Goal: Task Accomplishment & Management: Manage account settings

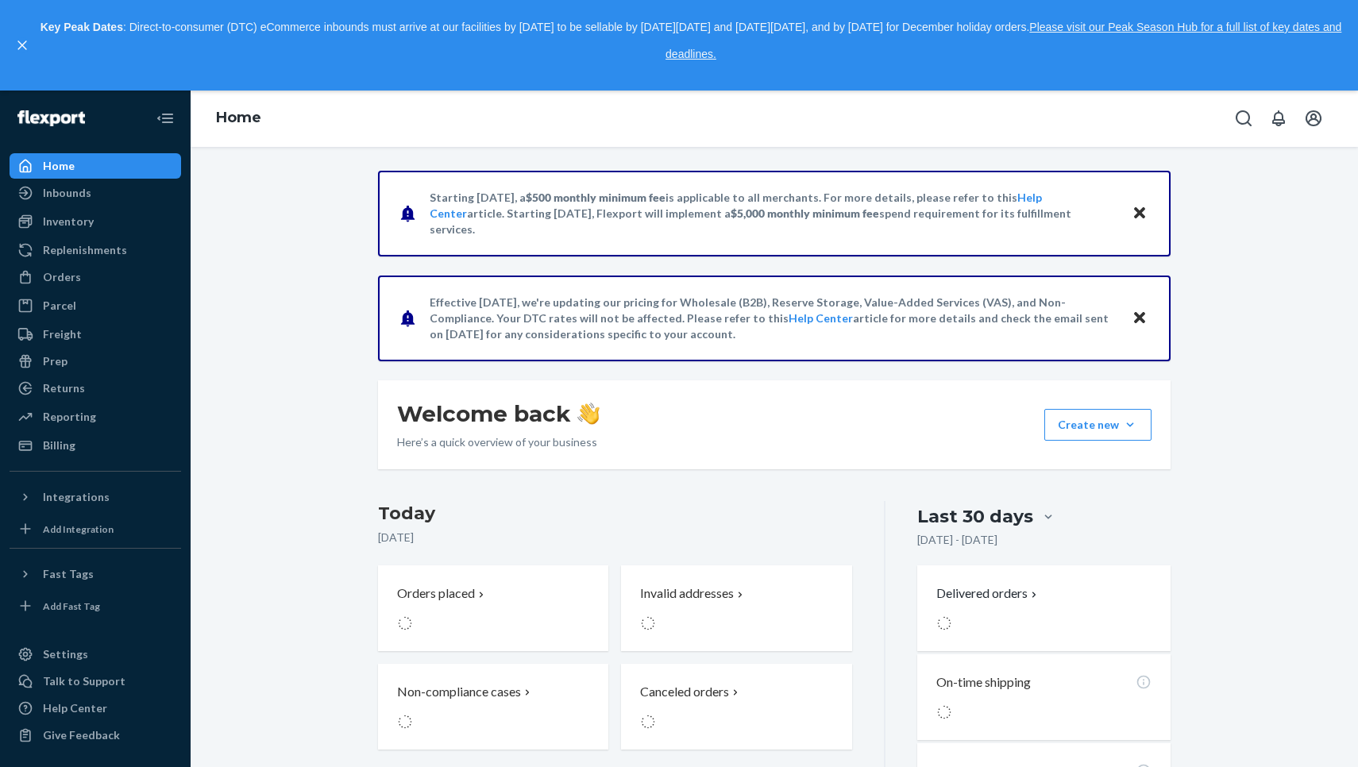
click at [21, 40] on icon "close," at bounding box center [22, 45] width 10 height 10
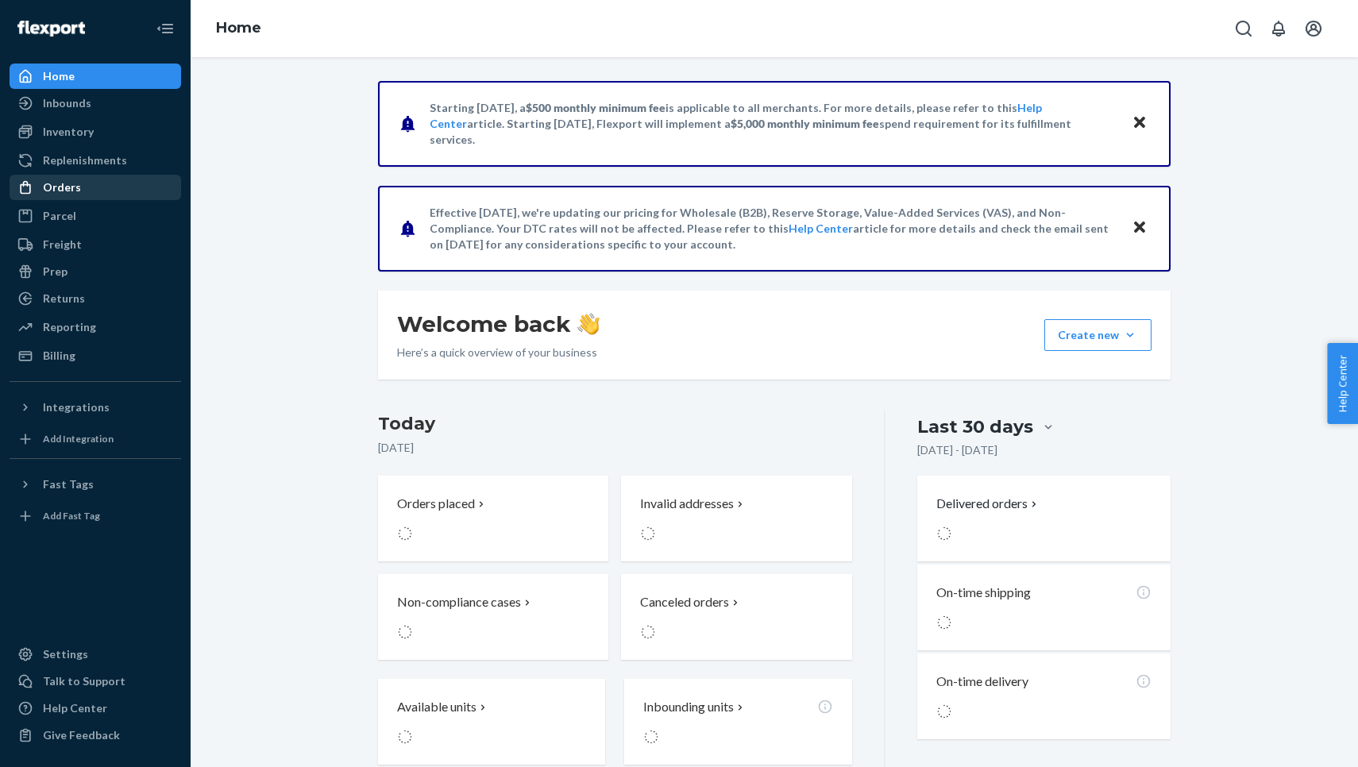
click at [83, 187] on div "Orders" at bounding box center [95, 187] width 168 height 22
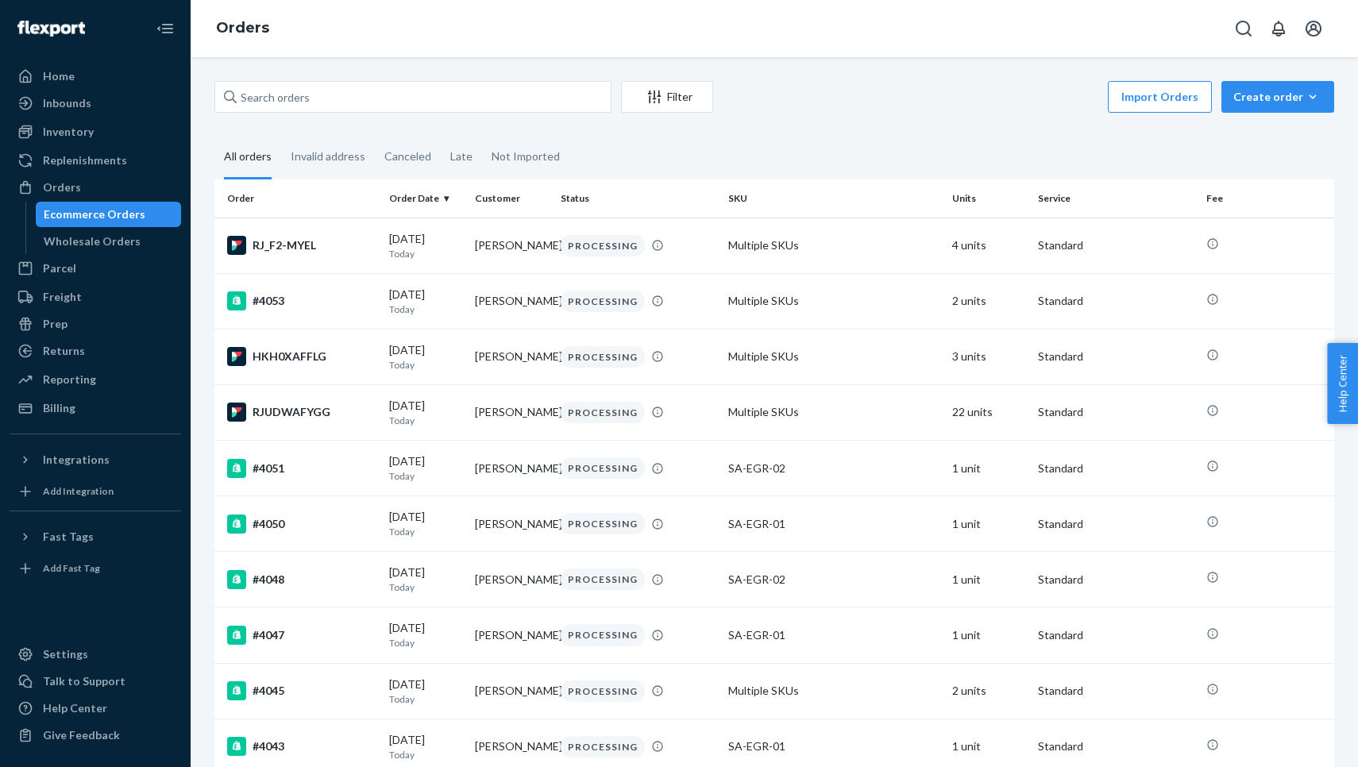
click at [422, 79] on div "Filter Import Orders Create order Ecommerce order Removal order All orders Inva…" at bounding box center [774, 412] width 1167 height 710
click at [419, 93] on input "text" at bounding box center [412, 97] width 397 height 32
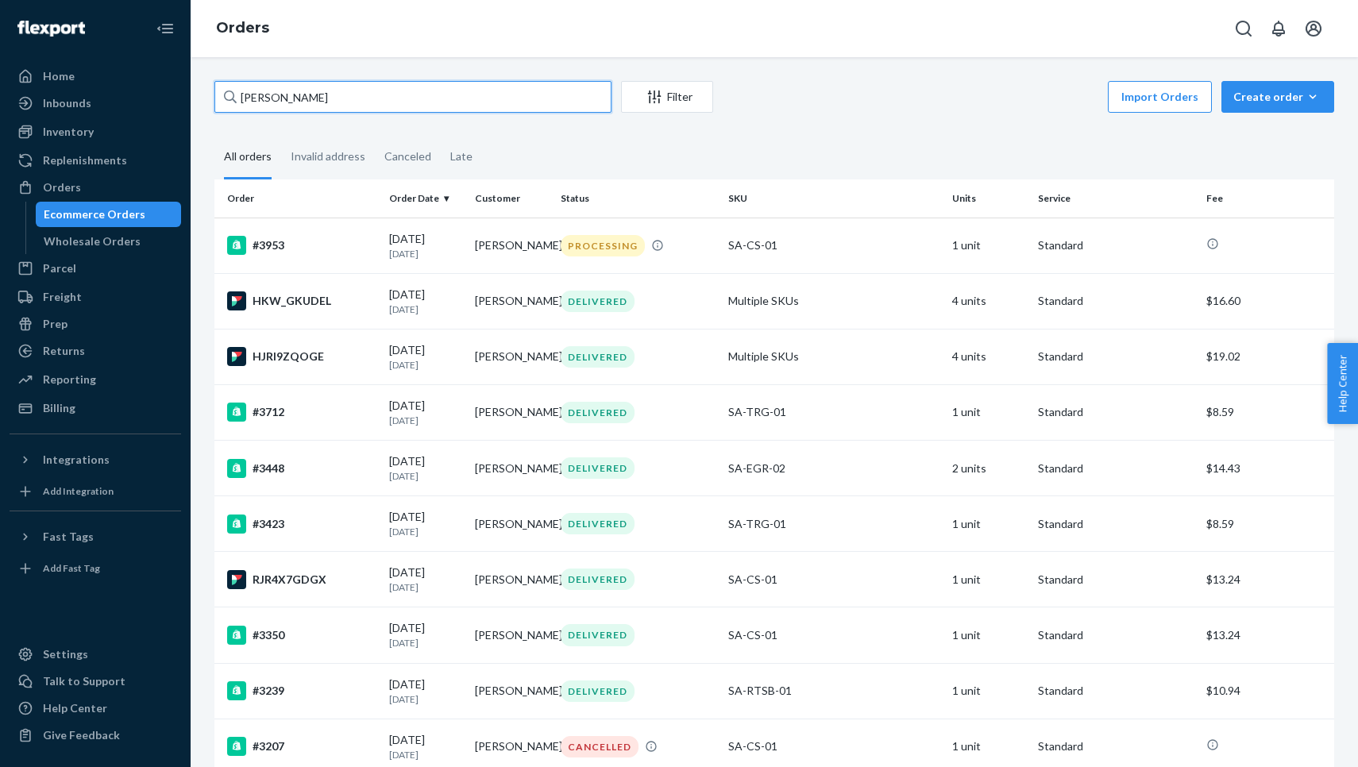
type input "gary tiso"
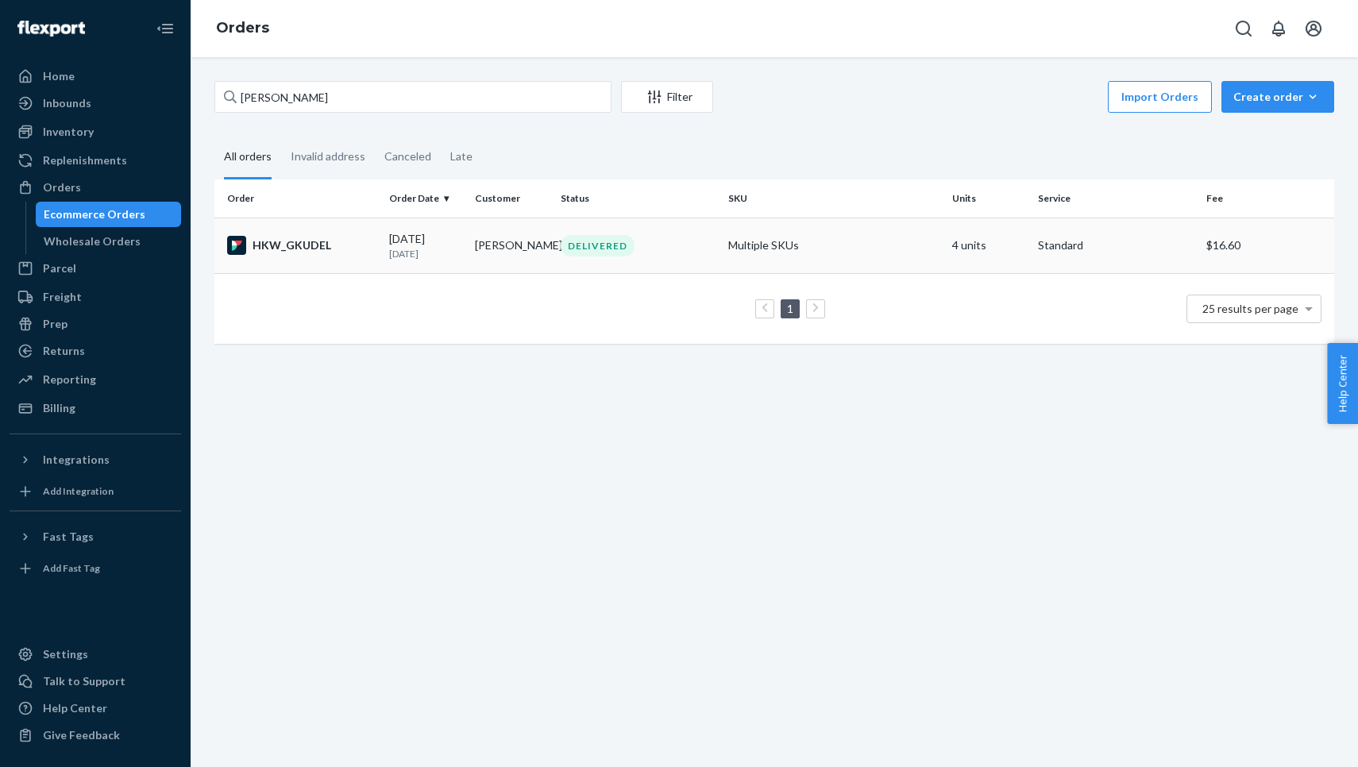
click at [377, 260] on td "HKW_GKUDEL" at bounding box center [298, 246] width 168 height 56
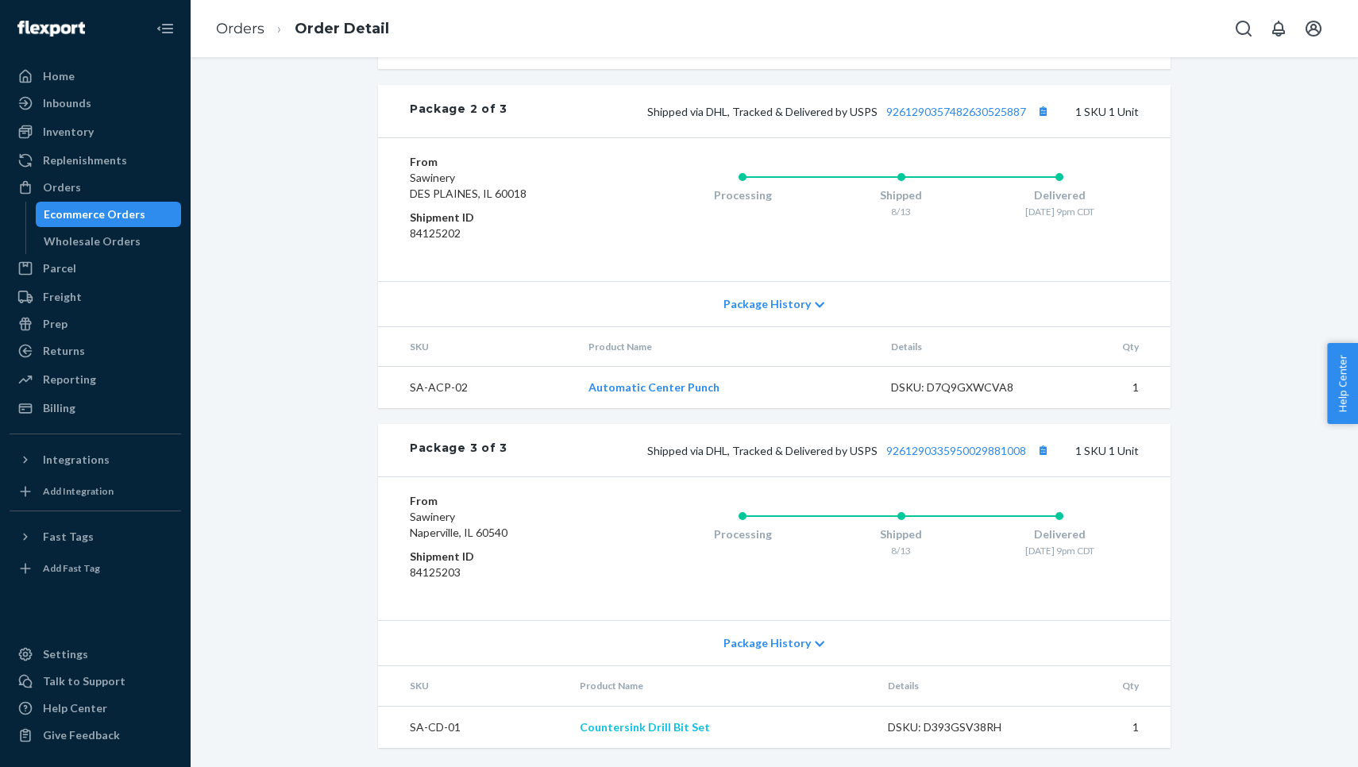
click at [607, 721] on link "Countersink Drill Bit Set" at bounding box center [645, 726] width 130 height 13
click at [659, 387] on link "Automatic Center Punch" at bounding box center [653, 386] width 131 height 13
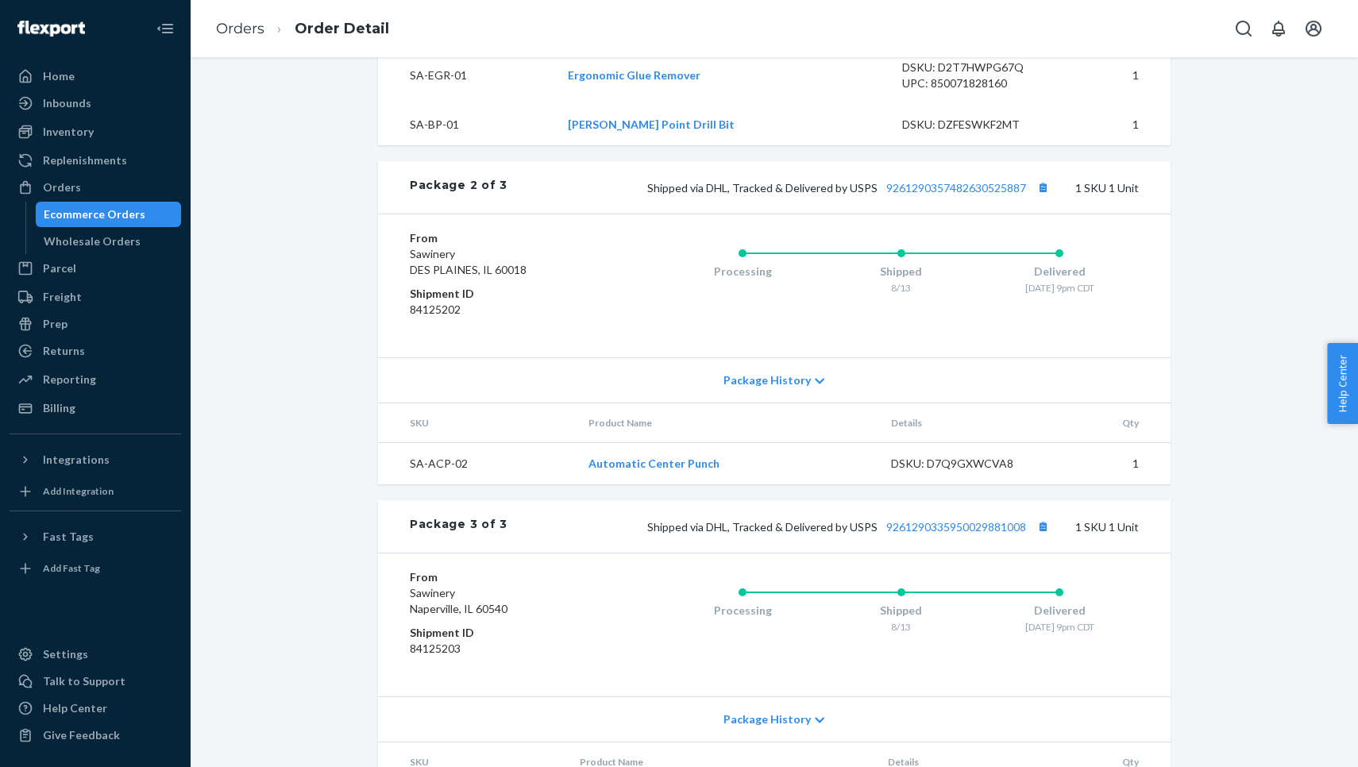
scroll to position [1012, 0]
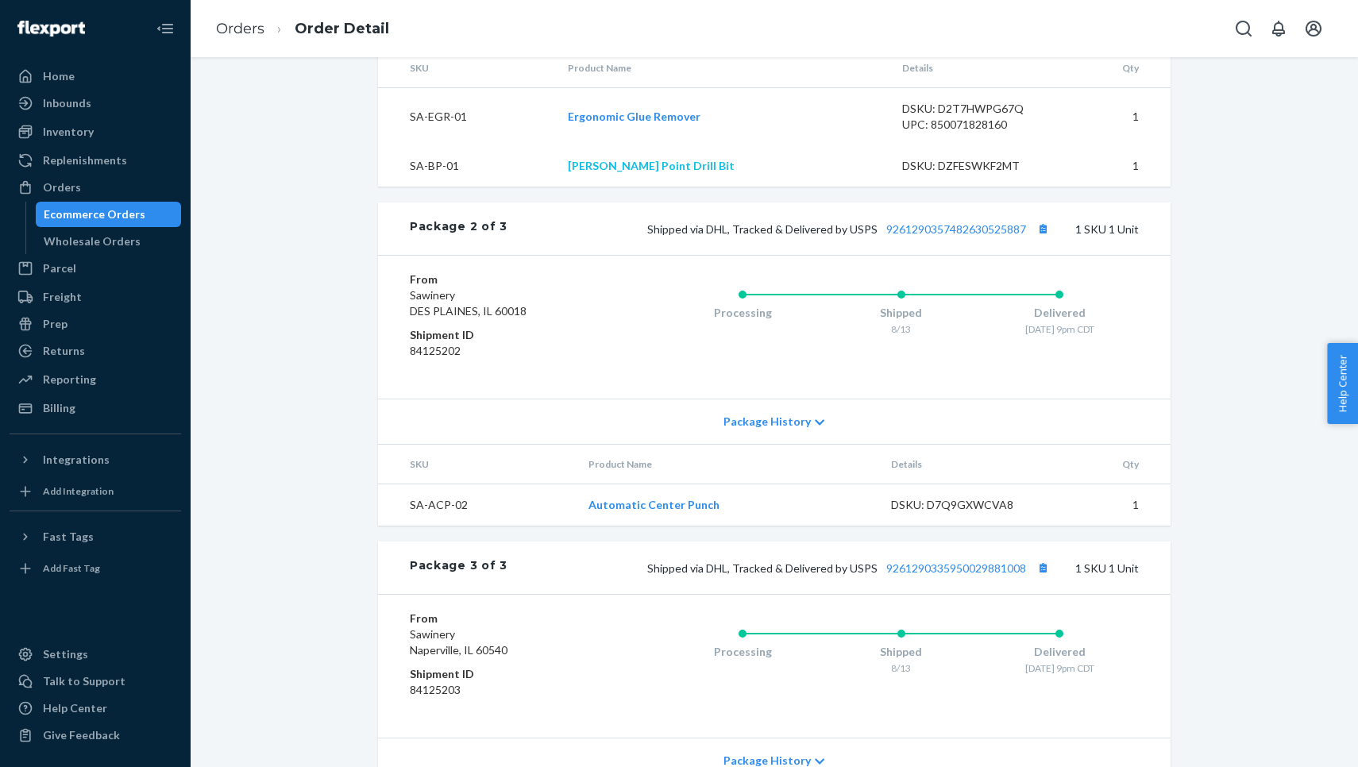
click at [646, 172] on link "[PERSON_NAME] Point Drill Bit" at bounding box center [651, 165] width 167 height 13
click at [642, 123] on link "Ergonomic Glue Remover" at bounding box center [634, 116] width 133 height 13
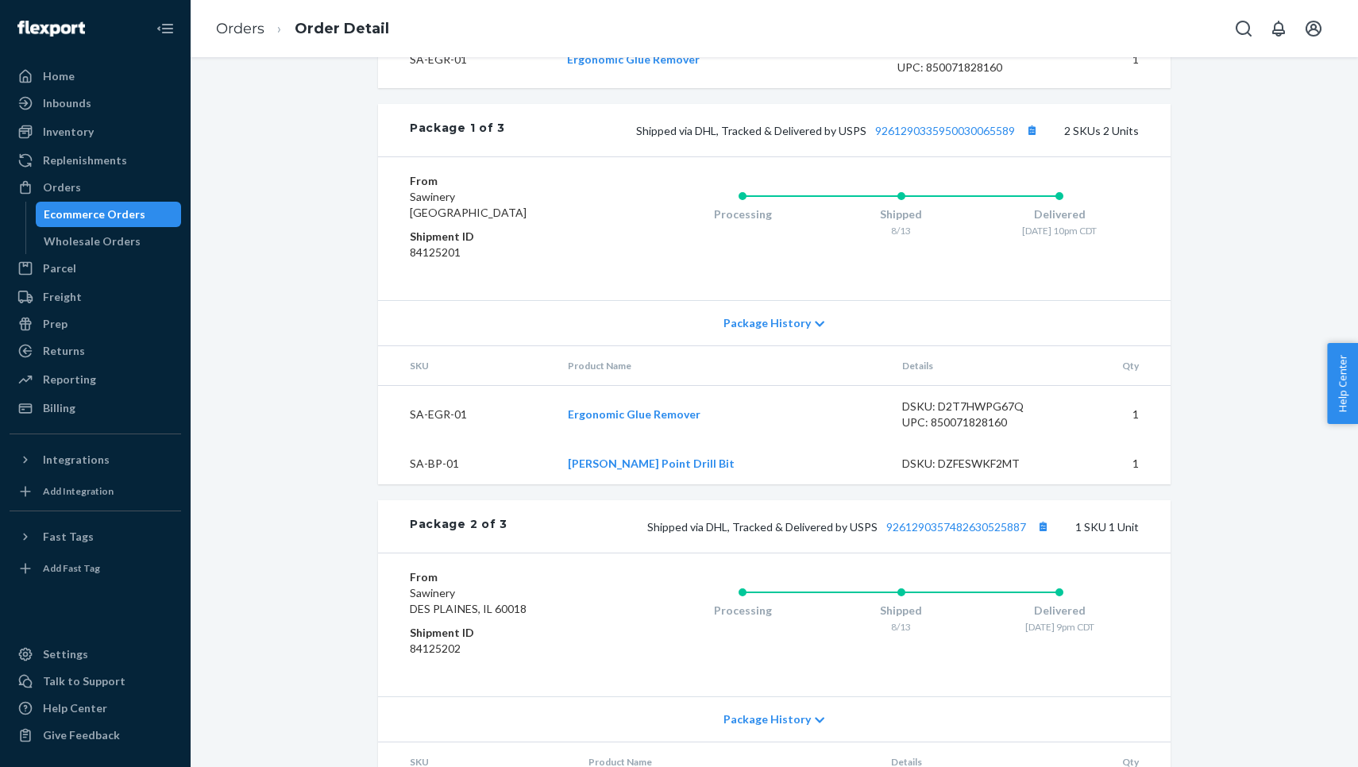
scroll to position [697, 0]
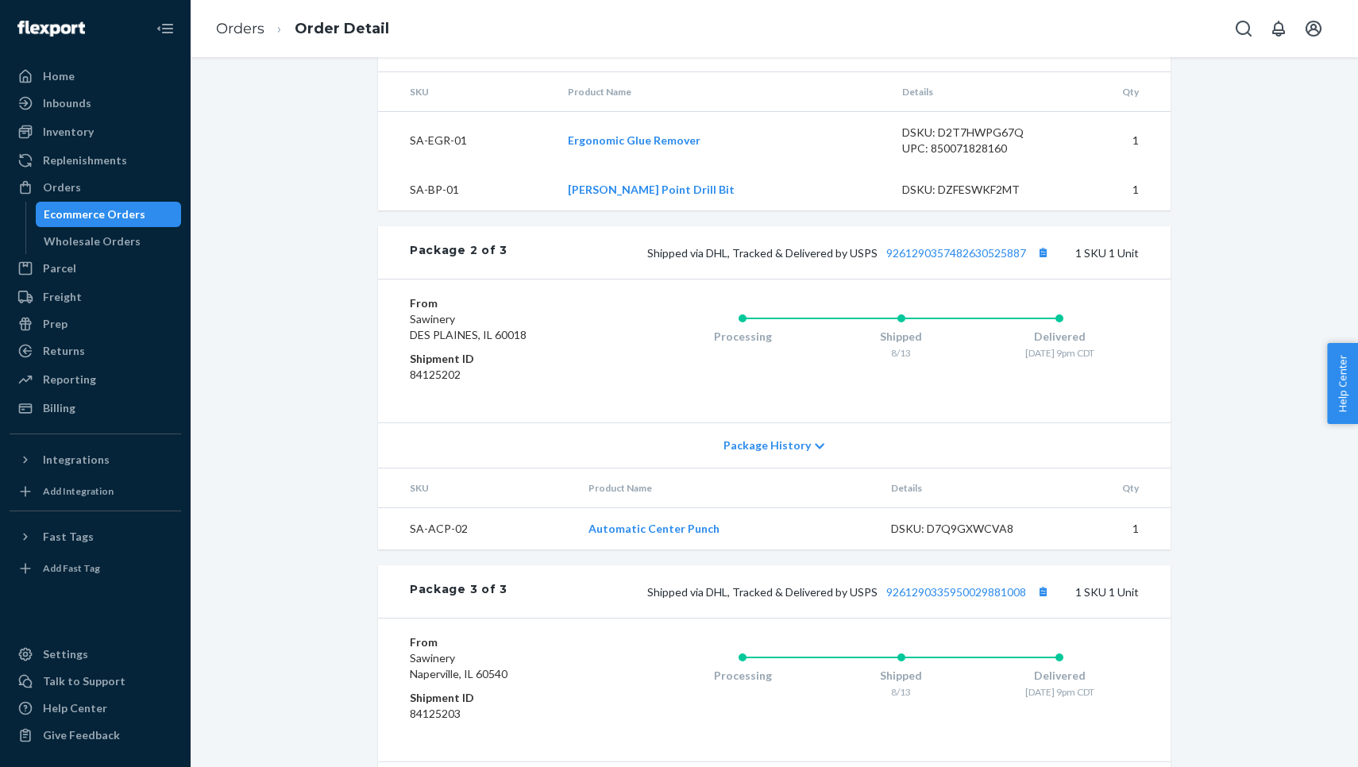
click at [304, 577] on div "Flexport Order # HKW_GKUDEL • Standard / $16.60 View Details Submit Claim Creat…" at bounding box center [773, 0] width 1143 height 1816
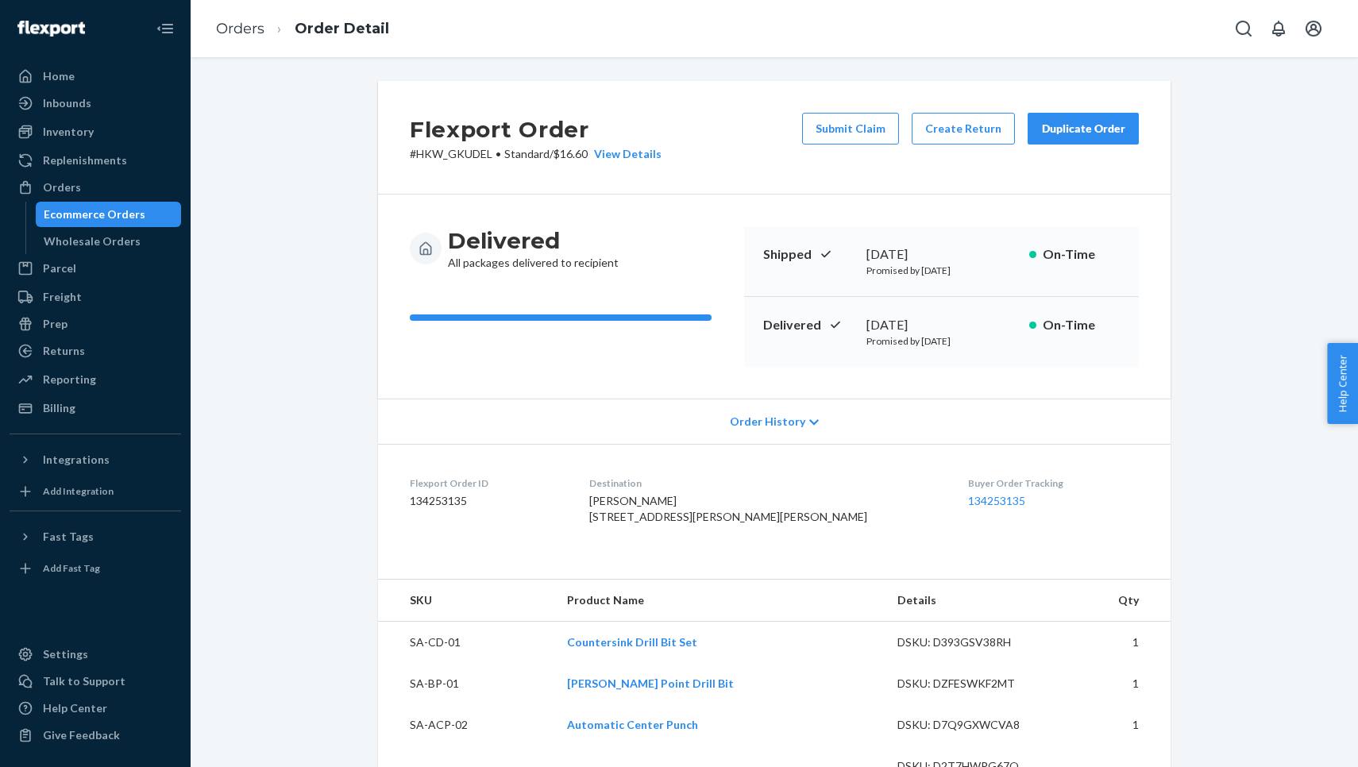
click at [137, 102] on div "Inbounds" at bounding box center [95, 103] width 168 height 22
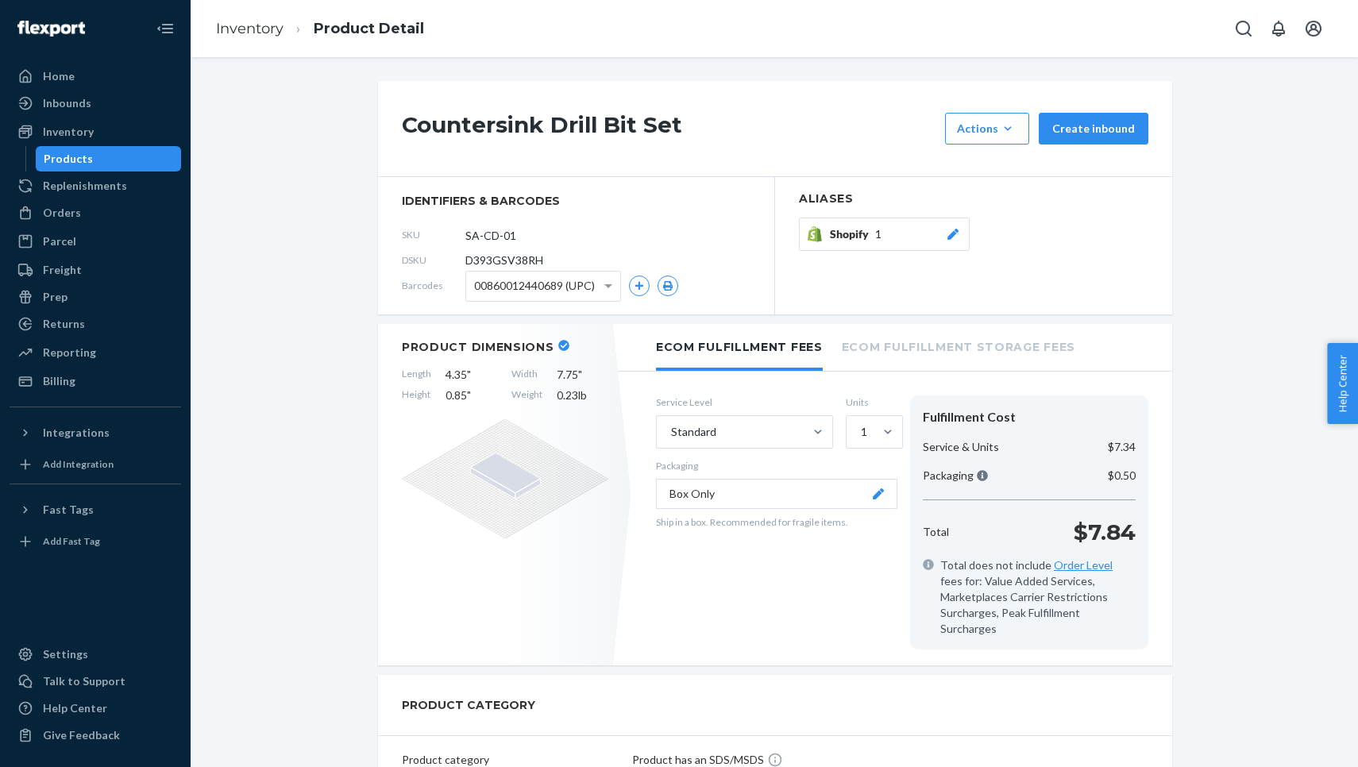
click at [749, 469] on p "Packaging" at bounding box center [776, 465] width 241 height 13
click at [745, 497] on button "Box Only" at bounding box center [776, 494] width 241 height 30
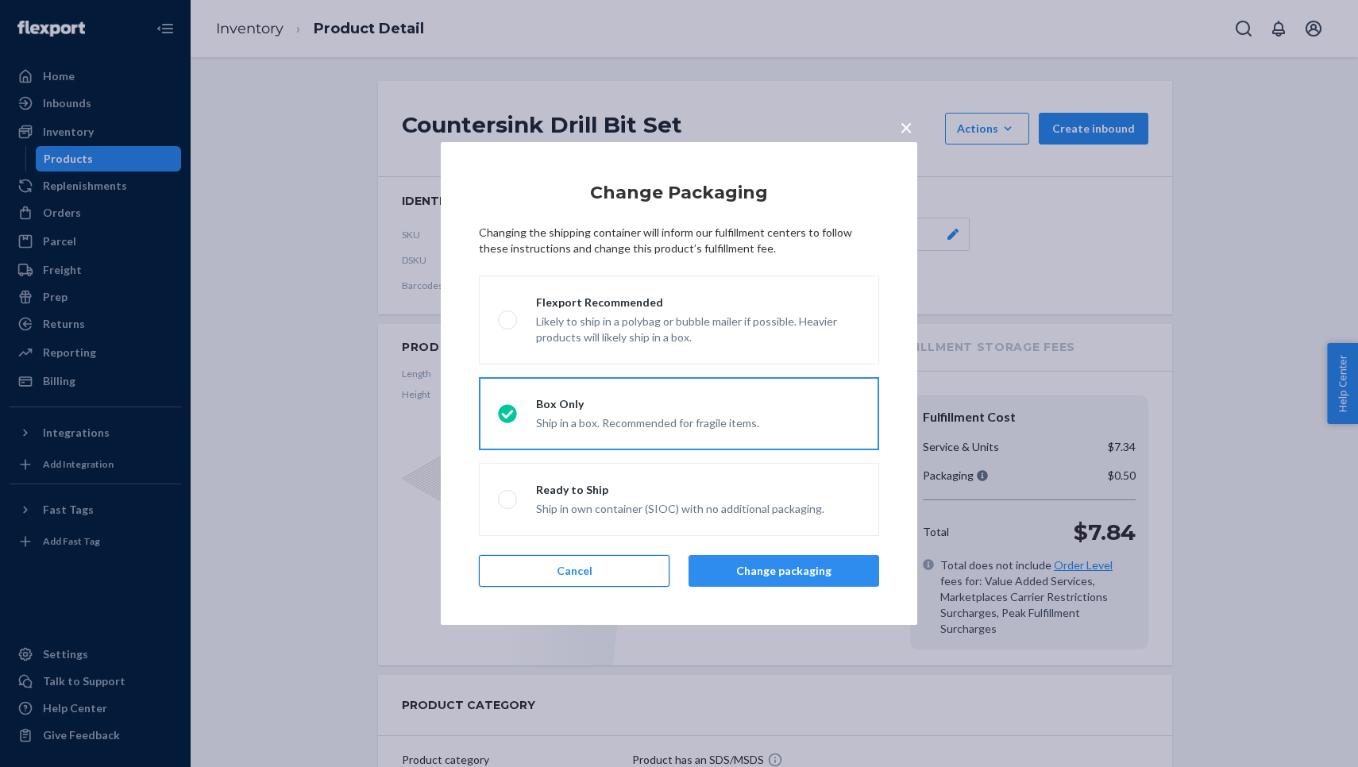
click at [554, 580] on button "Cancel" at bounding box center [574, 571] width 191 height 32
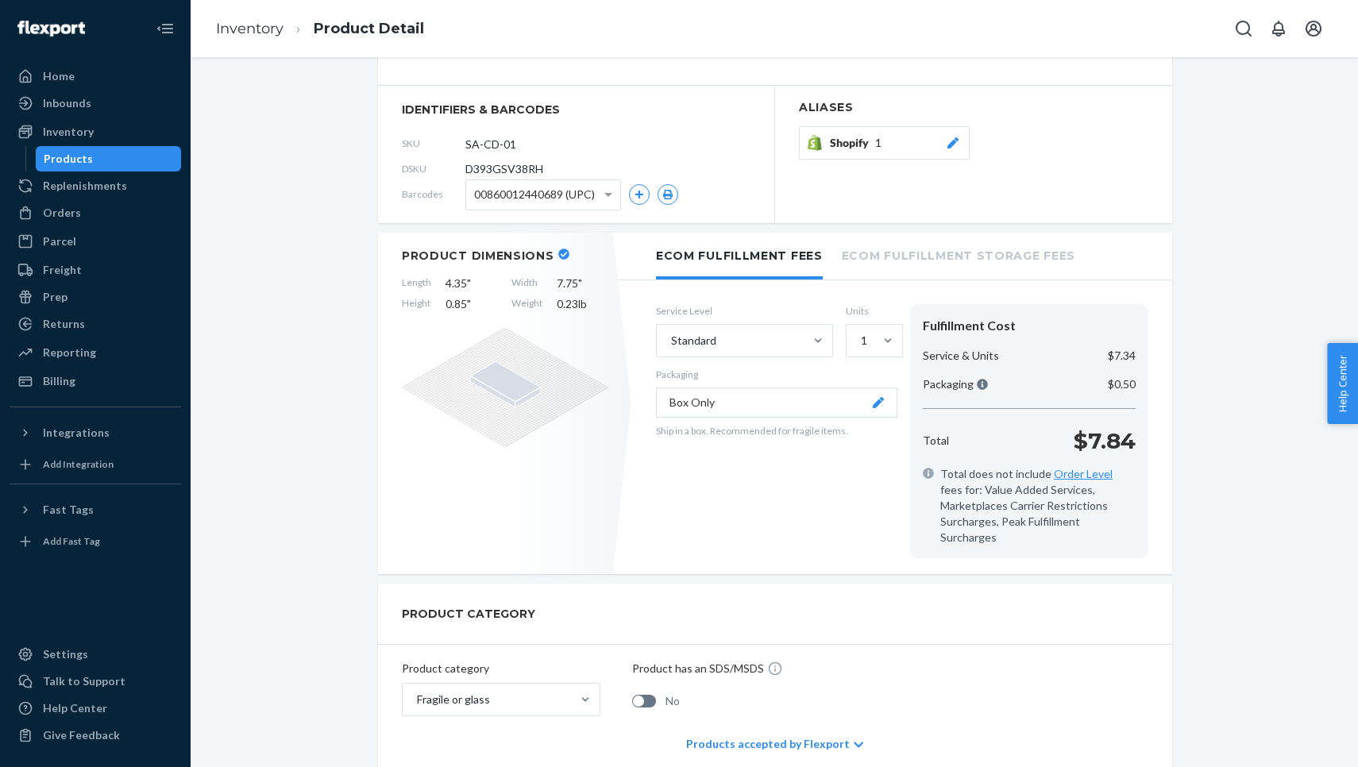
scroll to position [99, 0]
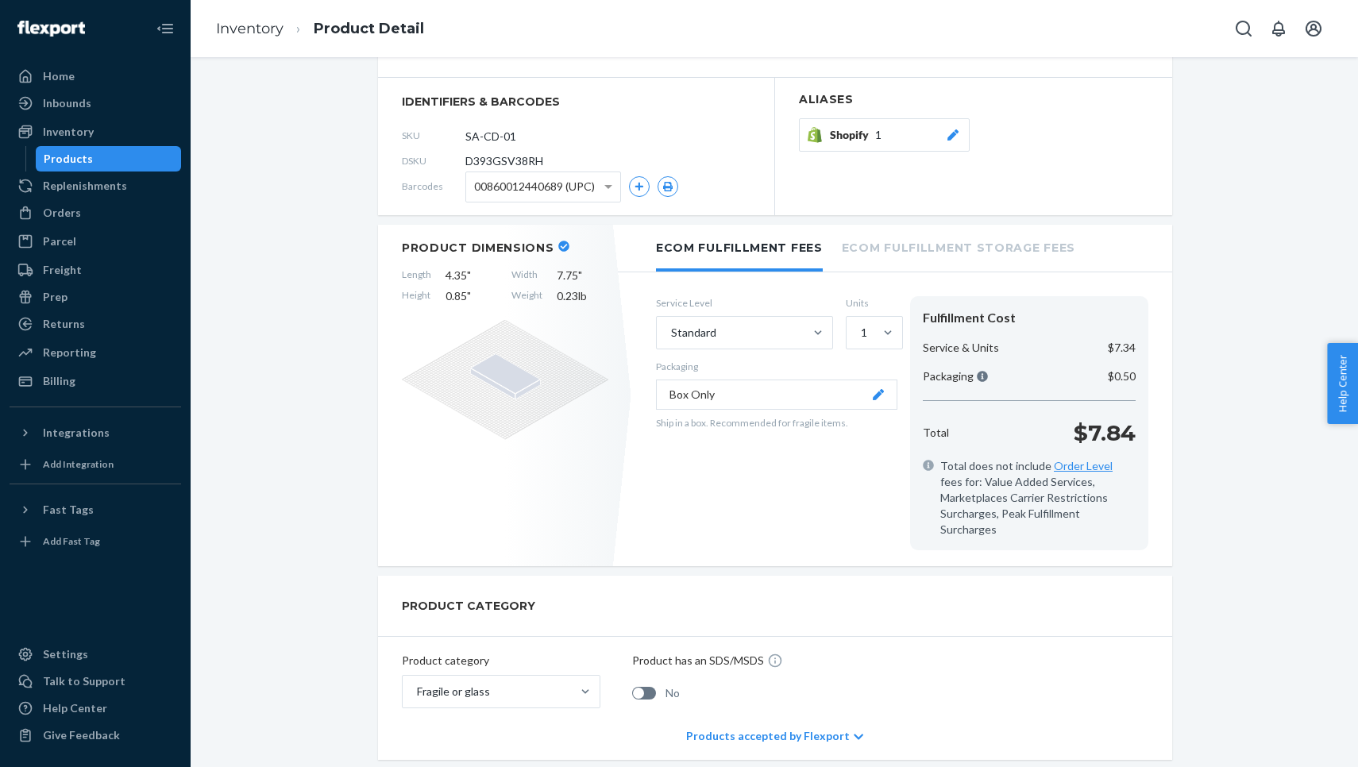
click at [793, 402] on button "Box Only" at bounding box center [776, 395] width 241 height 30
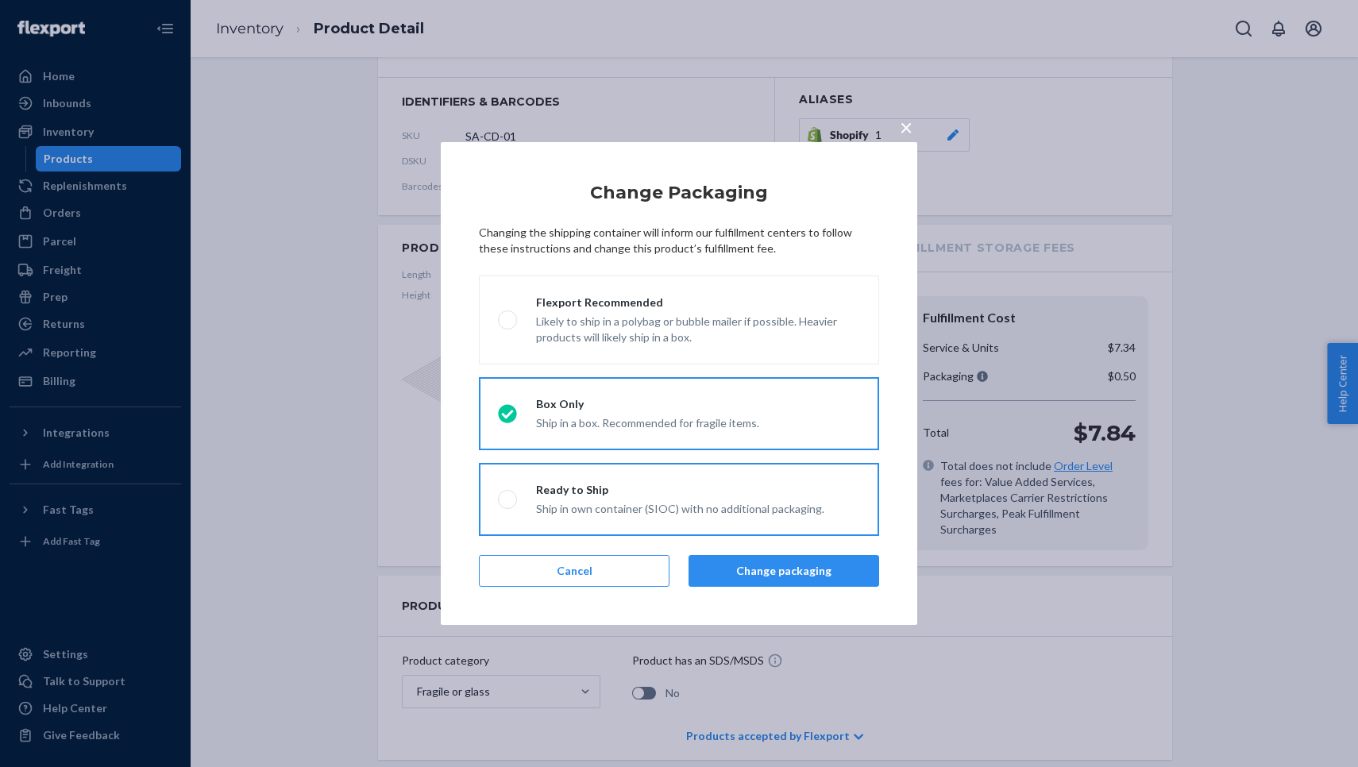
click at [728, 511] on div "Ship in own container (SIOC) with no additional packaging." at bounding box center [680, 507] width 288 height 19
click at [508, 505] on input "Ready to Ship Ship in own container (SIOC) with no additional packaging." at bounding box center [503, 500] width 10 height 10
radio input "true"
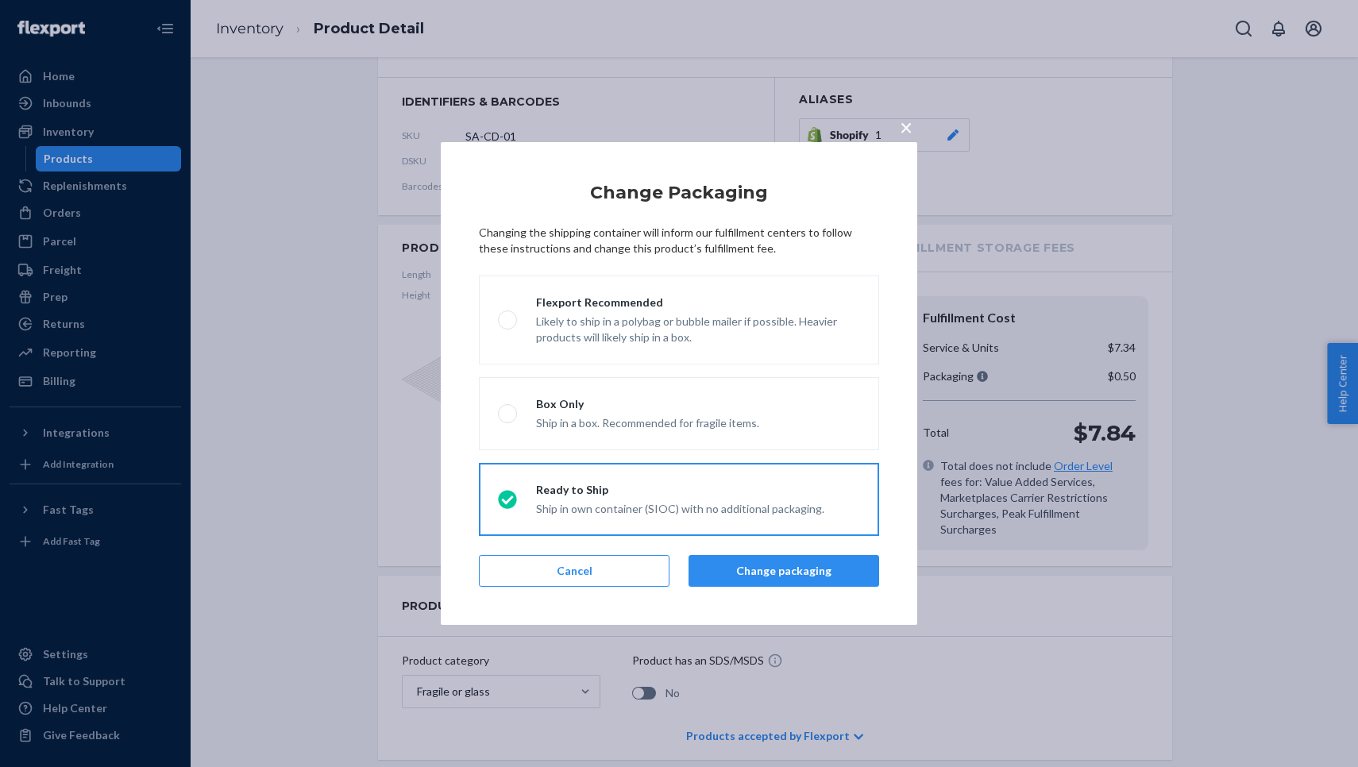
click at [288, 481] on div "× Change Packaging Changing the shipping container will inform our fulfillment …" at bounding box center [679, 383] width 1358 height 767
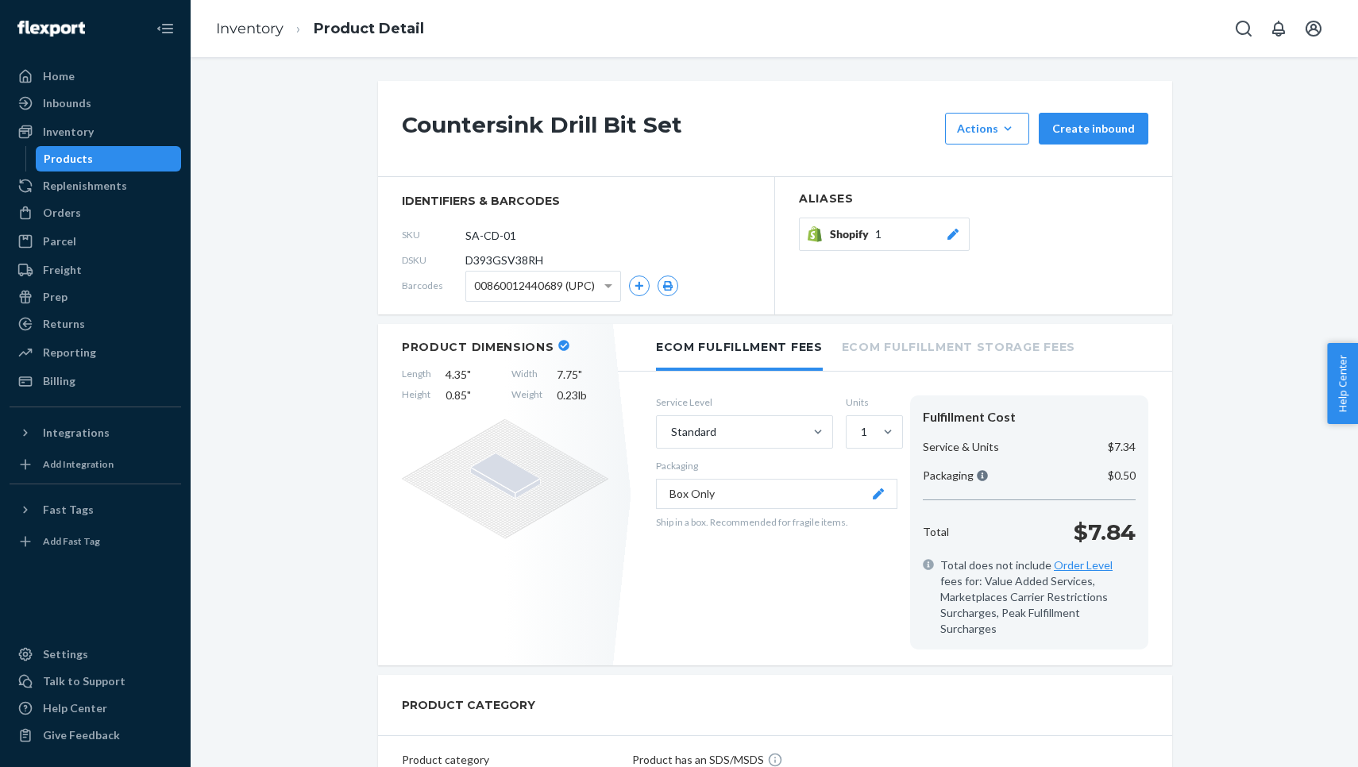
scroll to position [0, 0]
